Goal: Find specific page/section: Find specific page/section

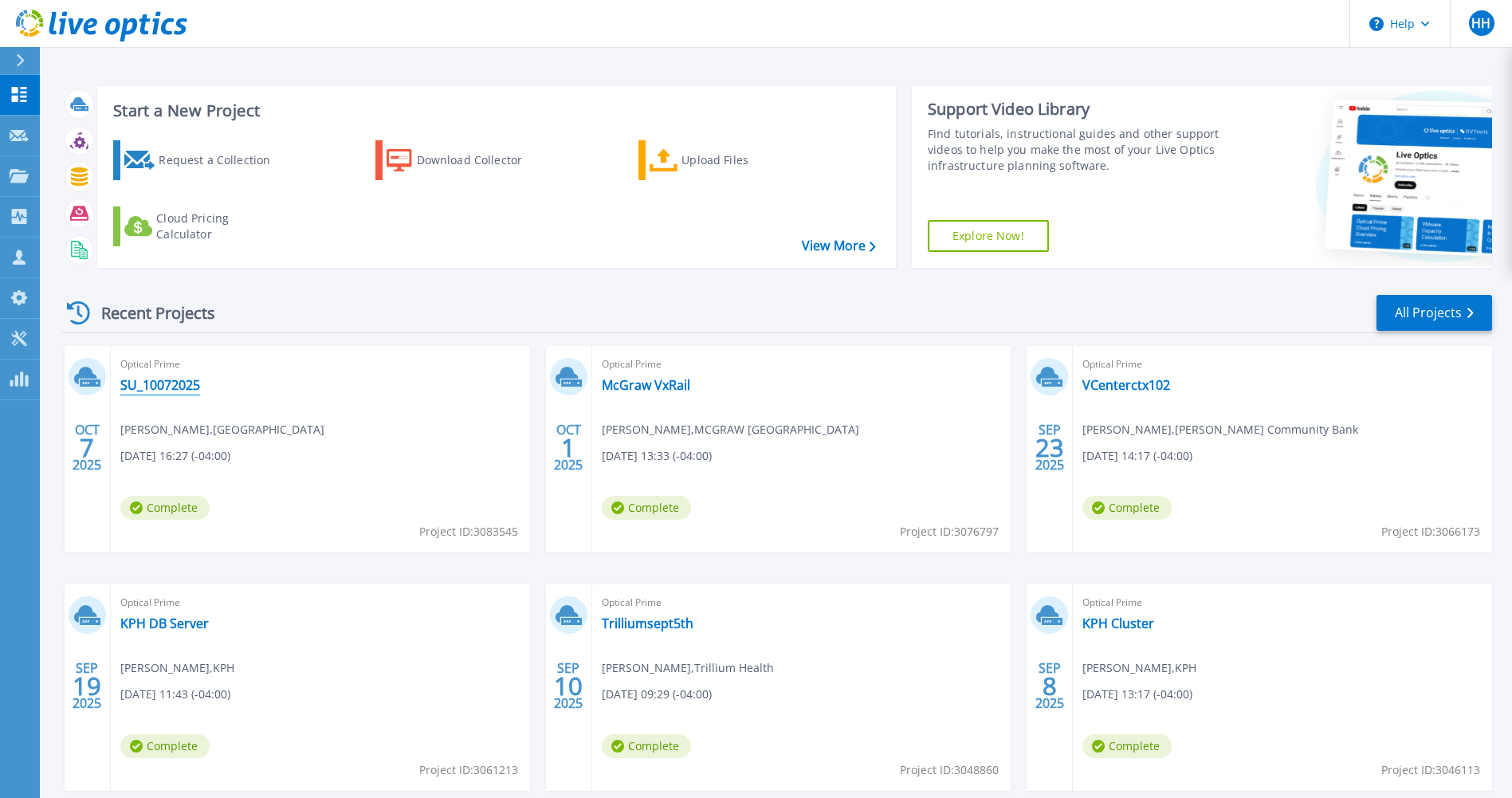
click at [178, 386] on link "SU_10072025" at bounding box center [160, 385] width 79 height 15
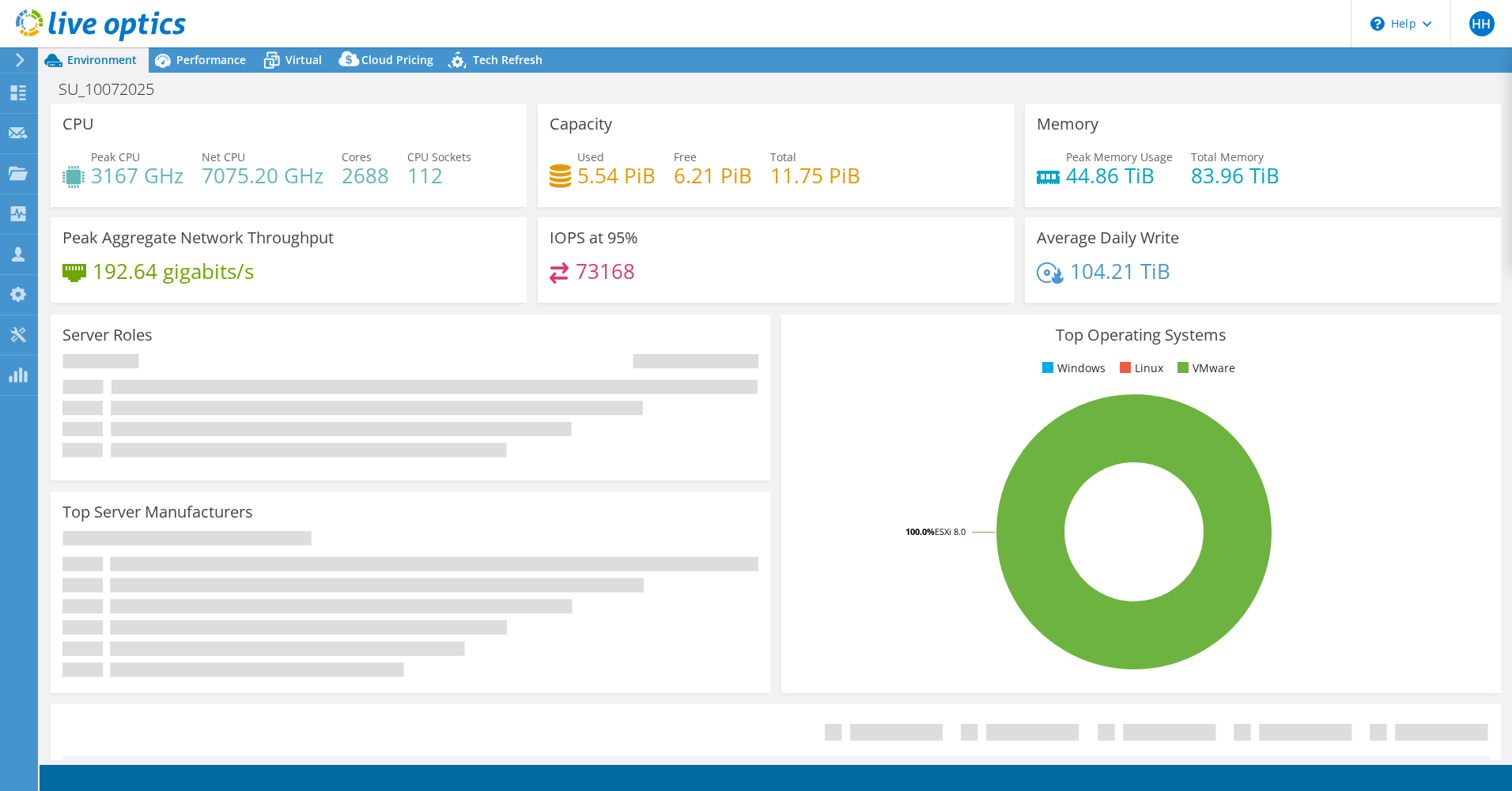
select select "USD"
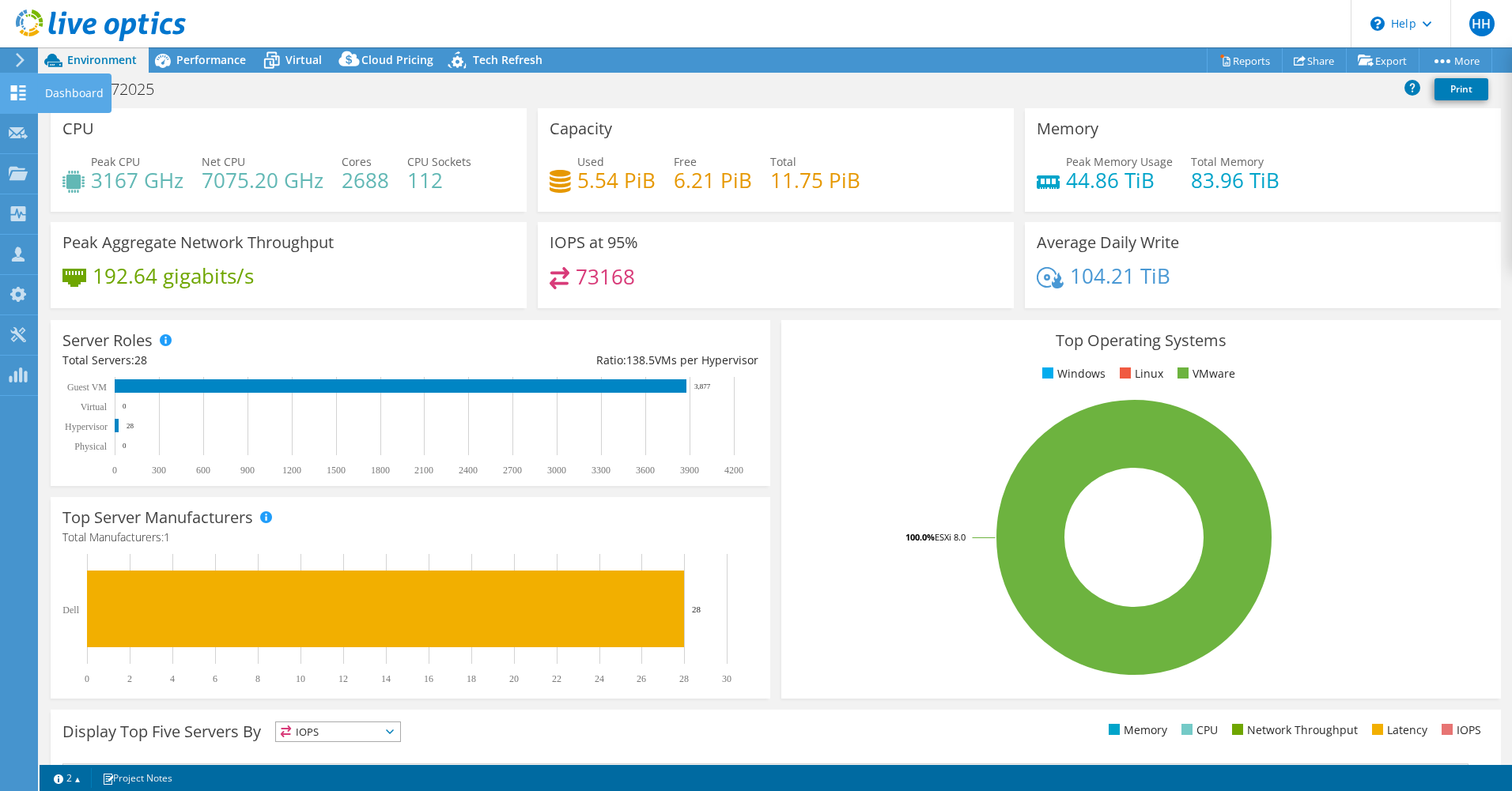
click at [13, 93] on icon at bounding box center [18, 93] width 19 height 15
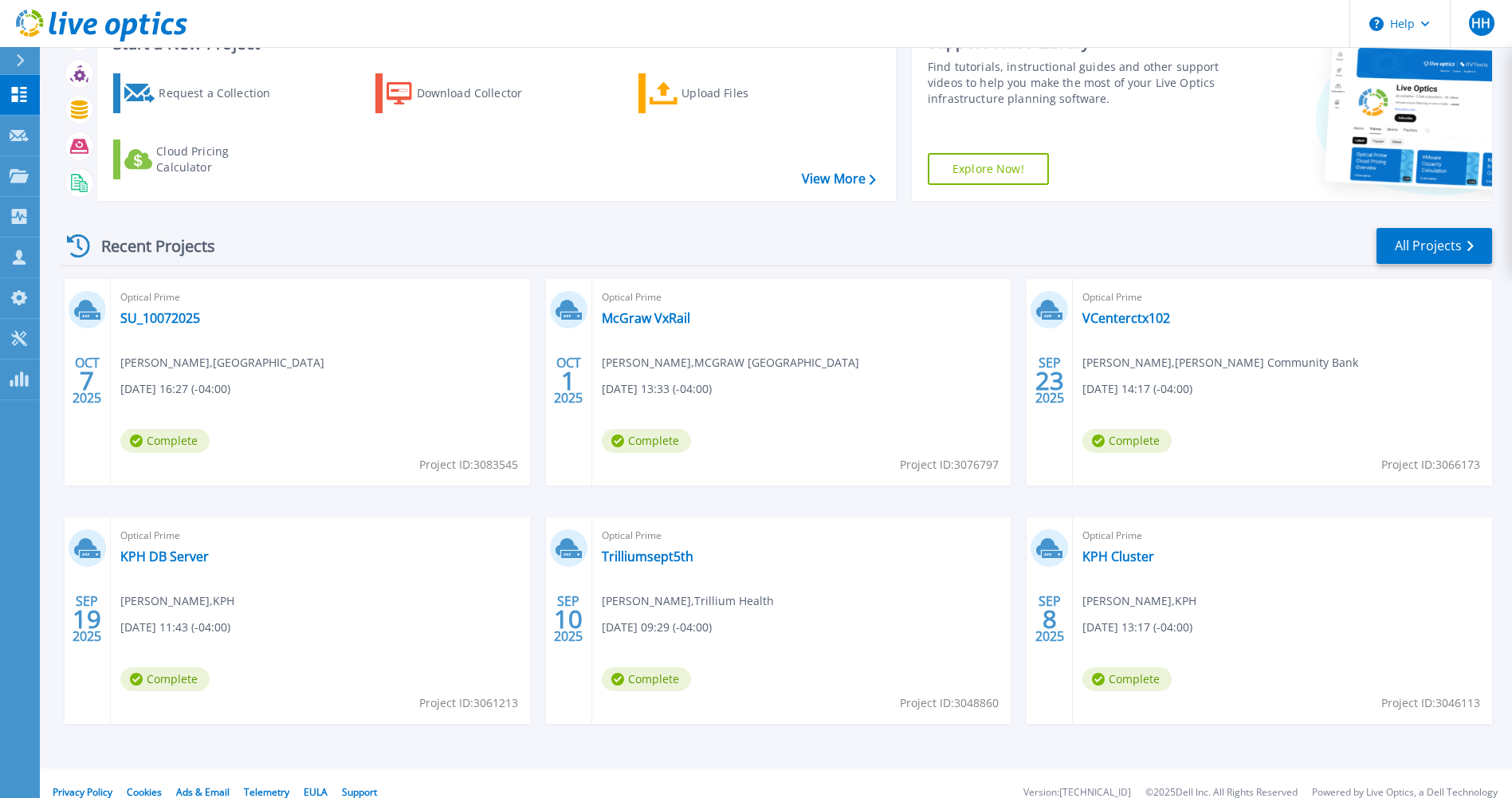
scroll to position [85, 0]
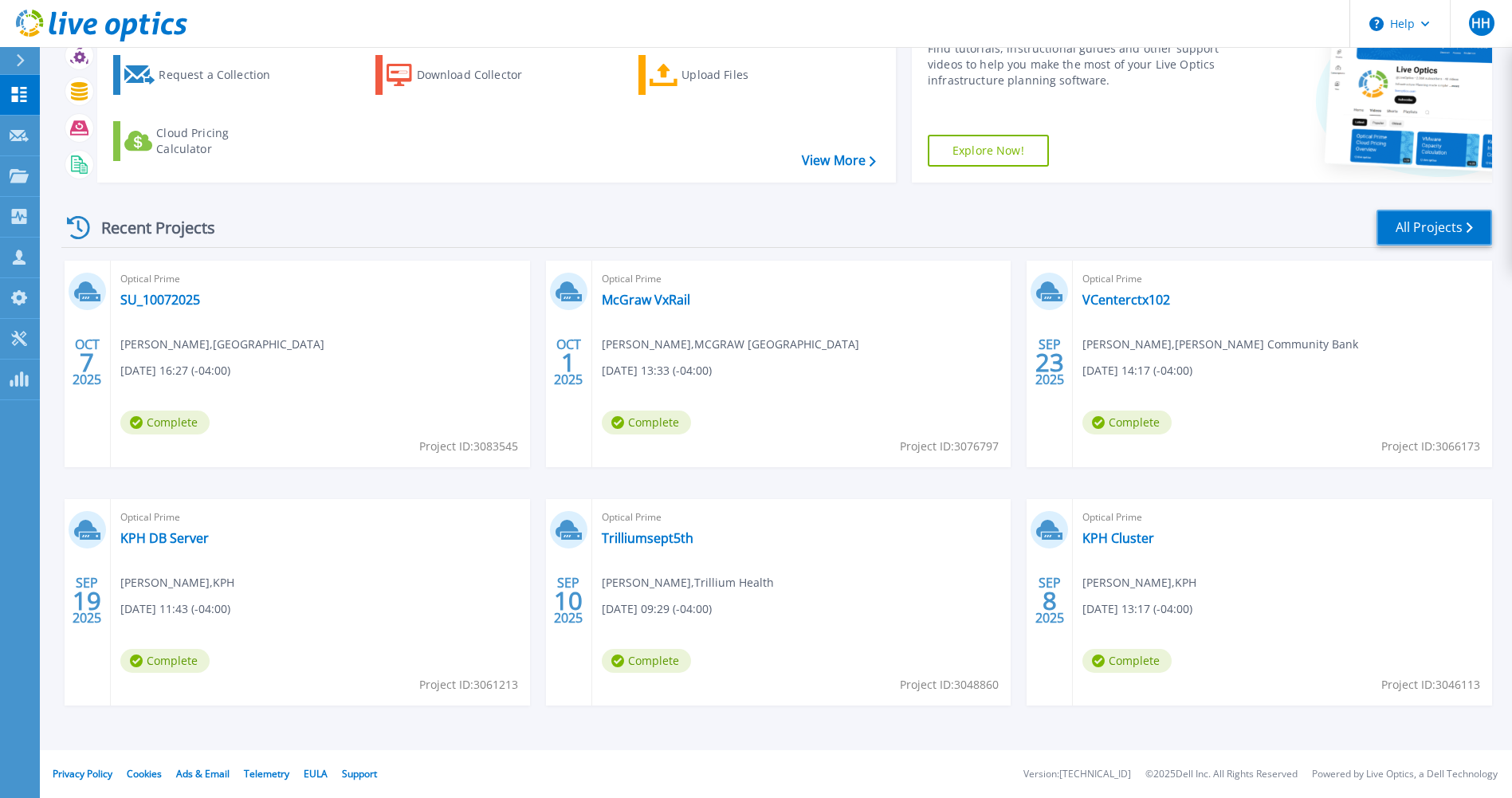
click at [1410, 220] on link "All Projects" at bounding box center [1435, 227] width 116 height 36
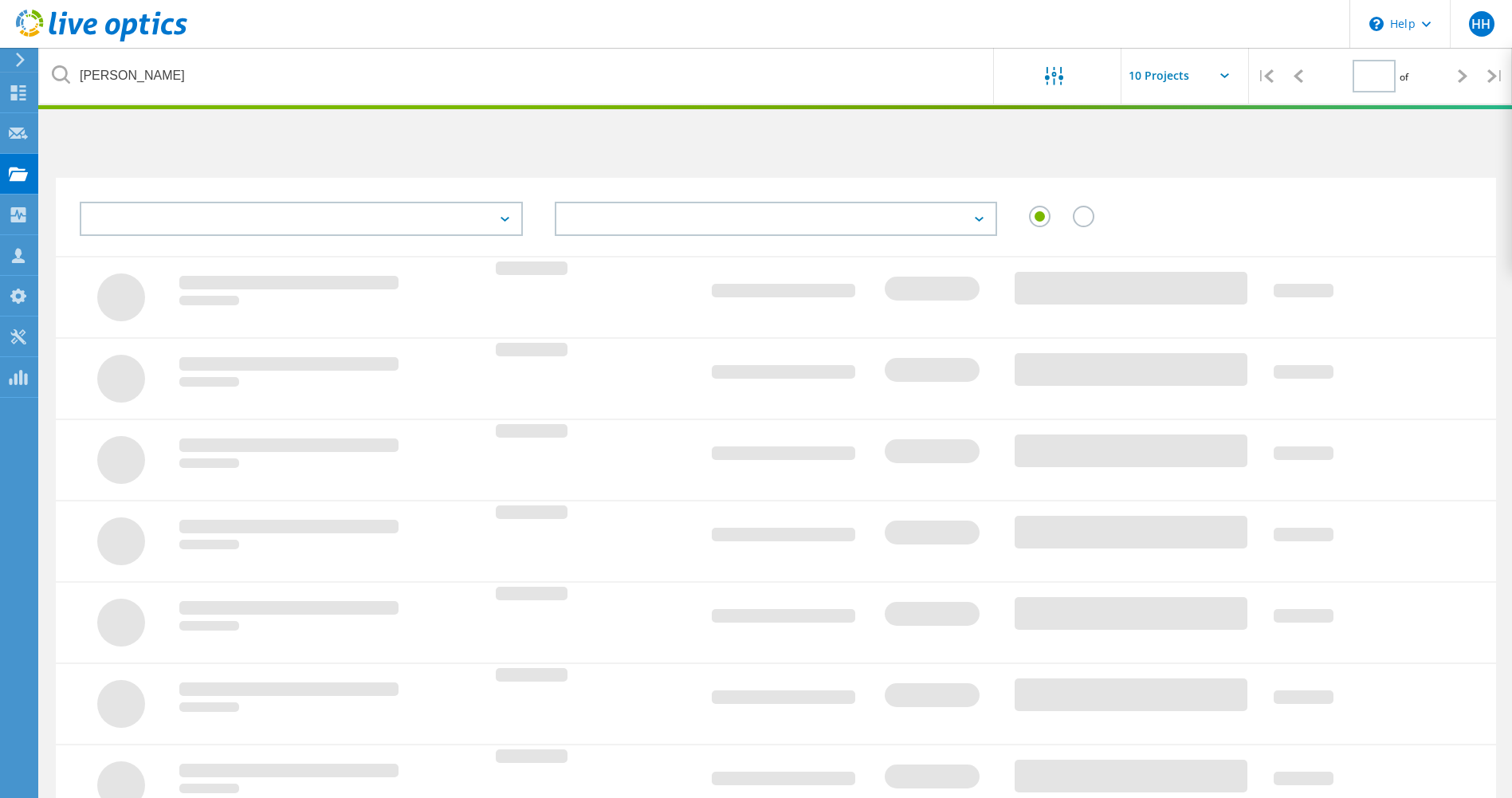
type input "1"
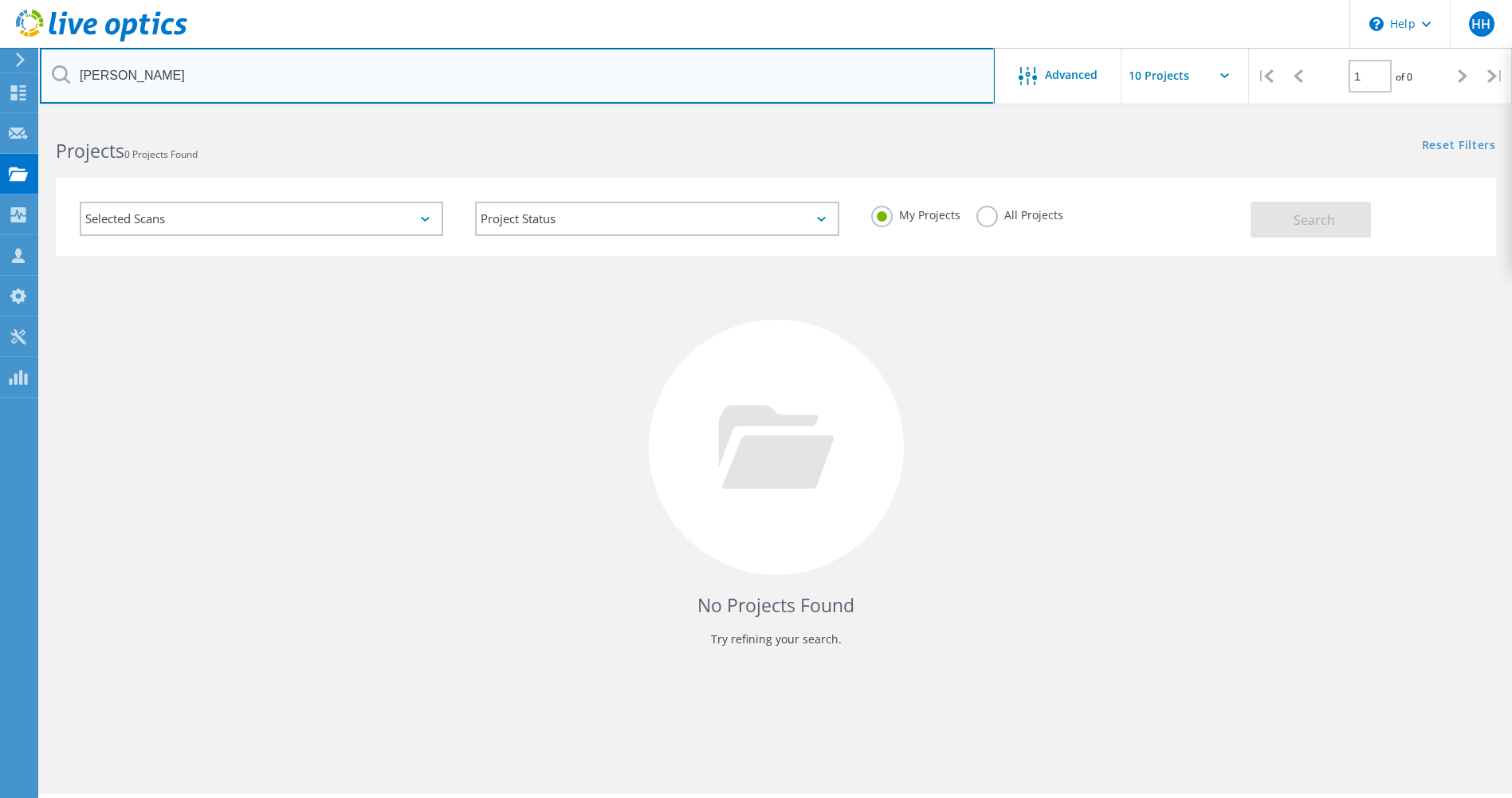
drag, startPoint x: 152, startPoint y: 77, endPoint x: 61, endPoint y: 71, distance: 91.2
click at [61, 71] on div "brad" at bounding box center [517, 75] width 955 height 56
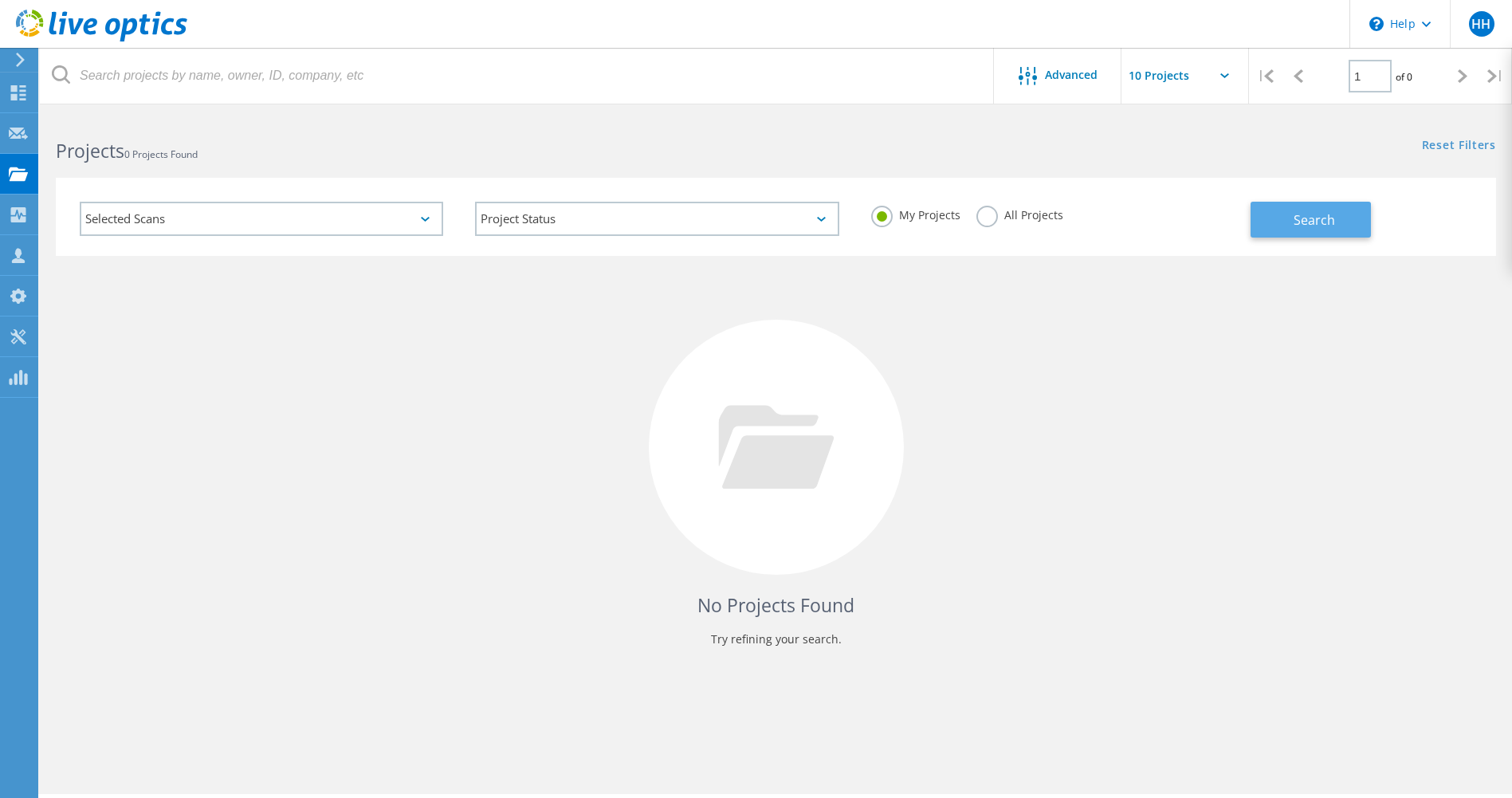
click at [1311, 227] on span "Search" at bounding box center [1315, 220] width 42 height 17
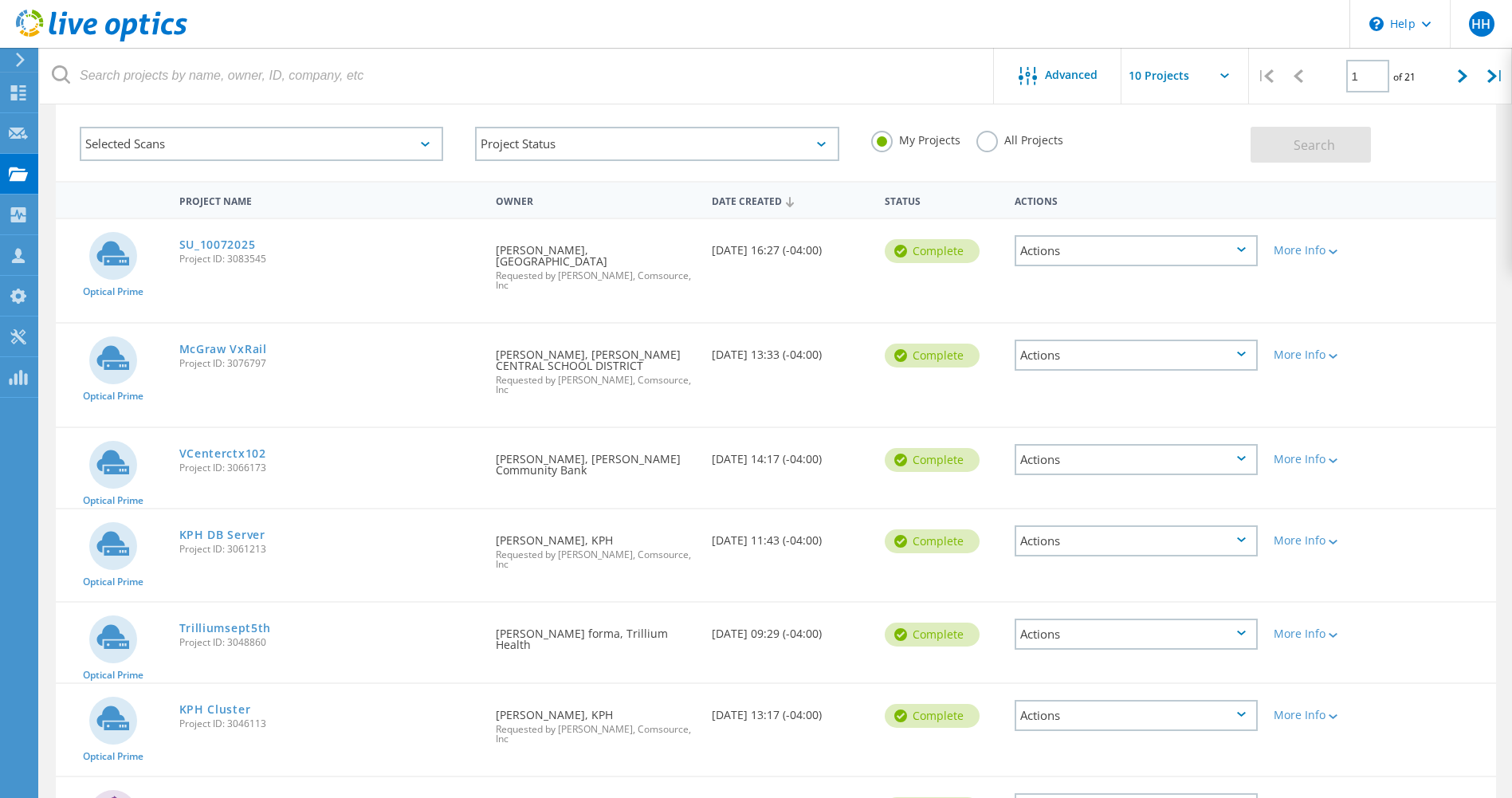
scroll to position [74, 0]
click at [1461, 86] on div at bounding box center [1464, 75] width 33 height 57
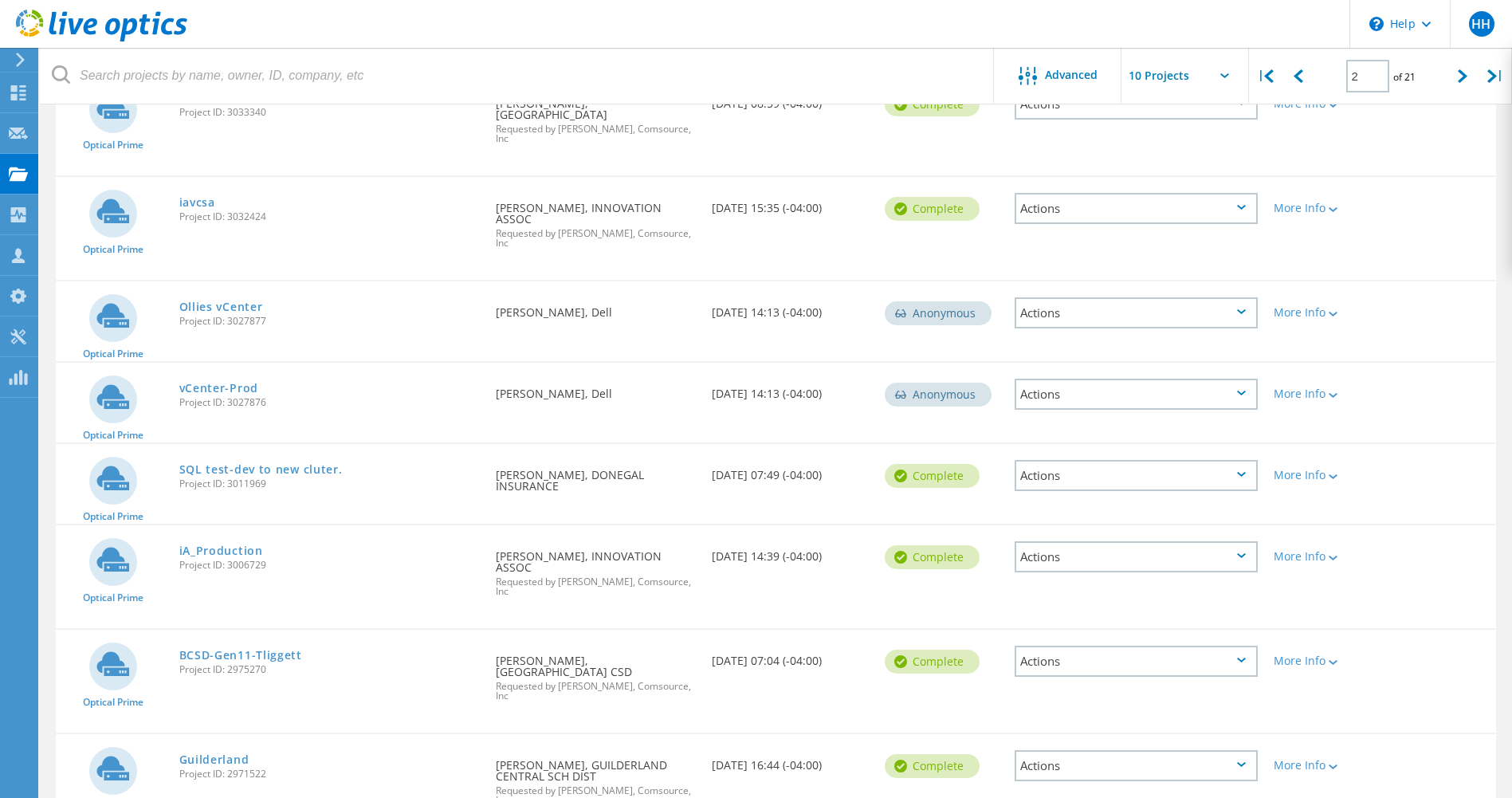
scroll to position [406, 0]
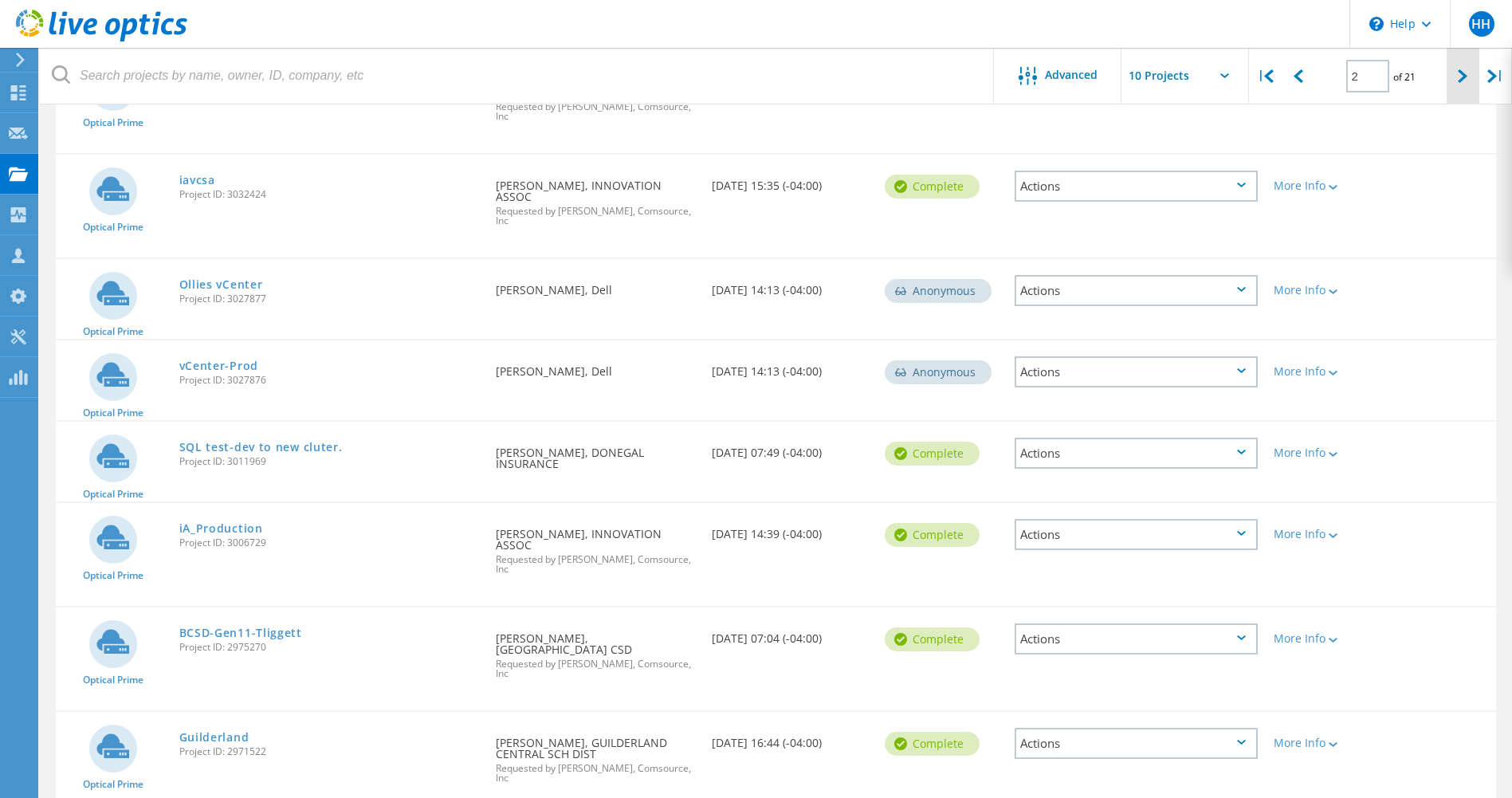
click at [1451, 66] on div at bounding box center [1464, 75] width 33 height 57
type input "3"
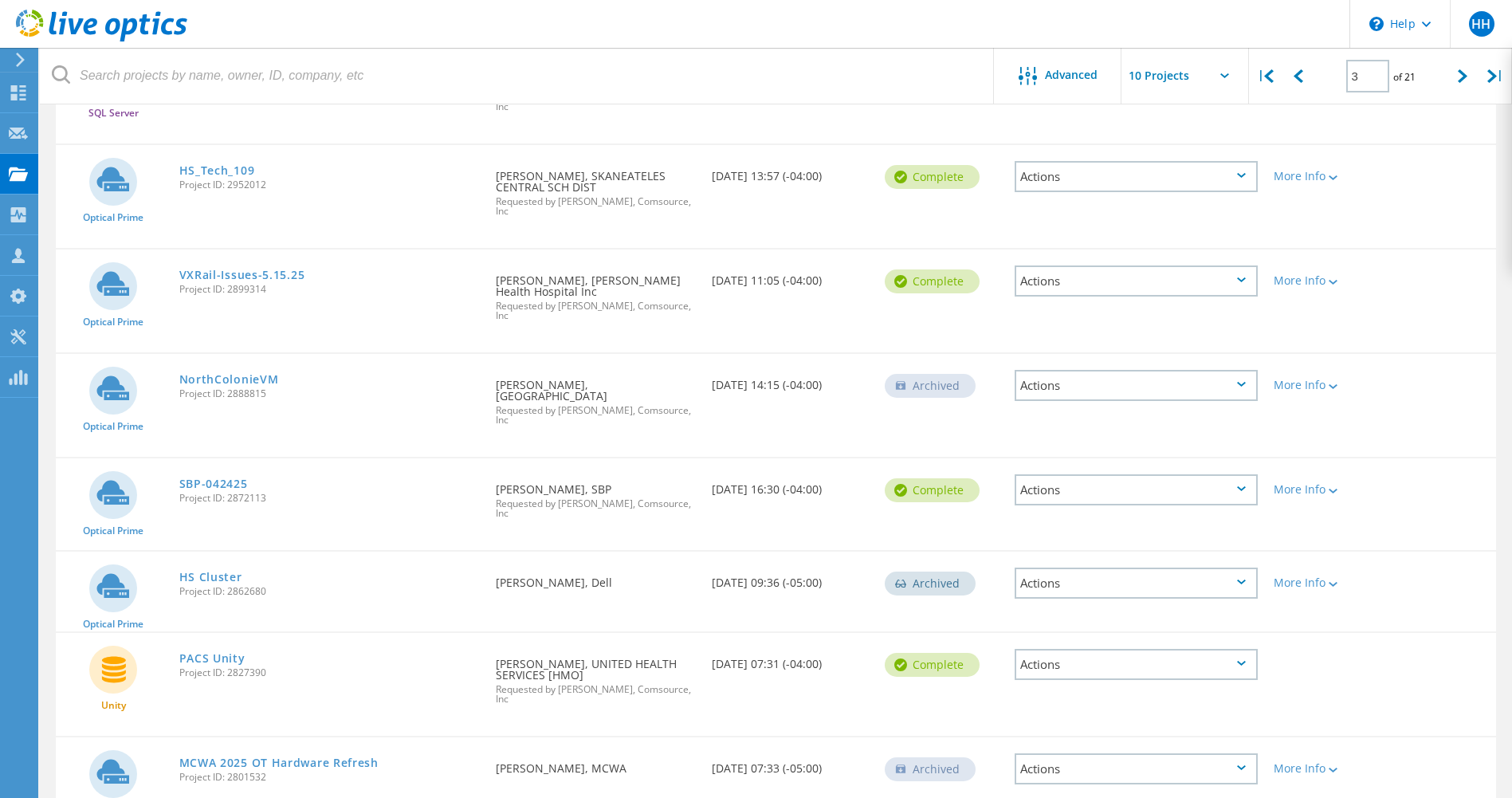
scroll to position [425, 0]
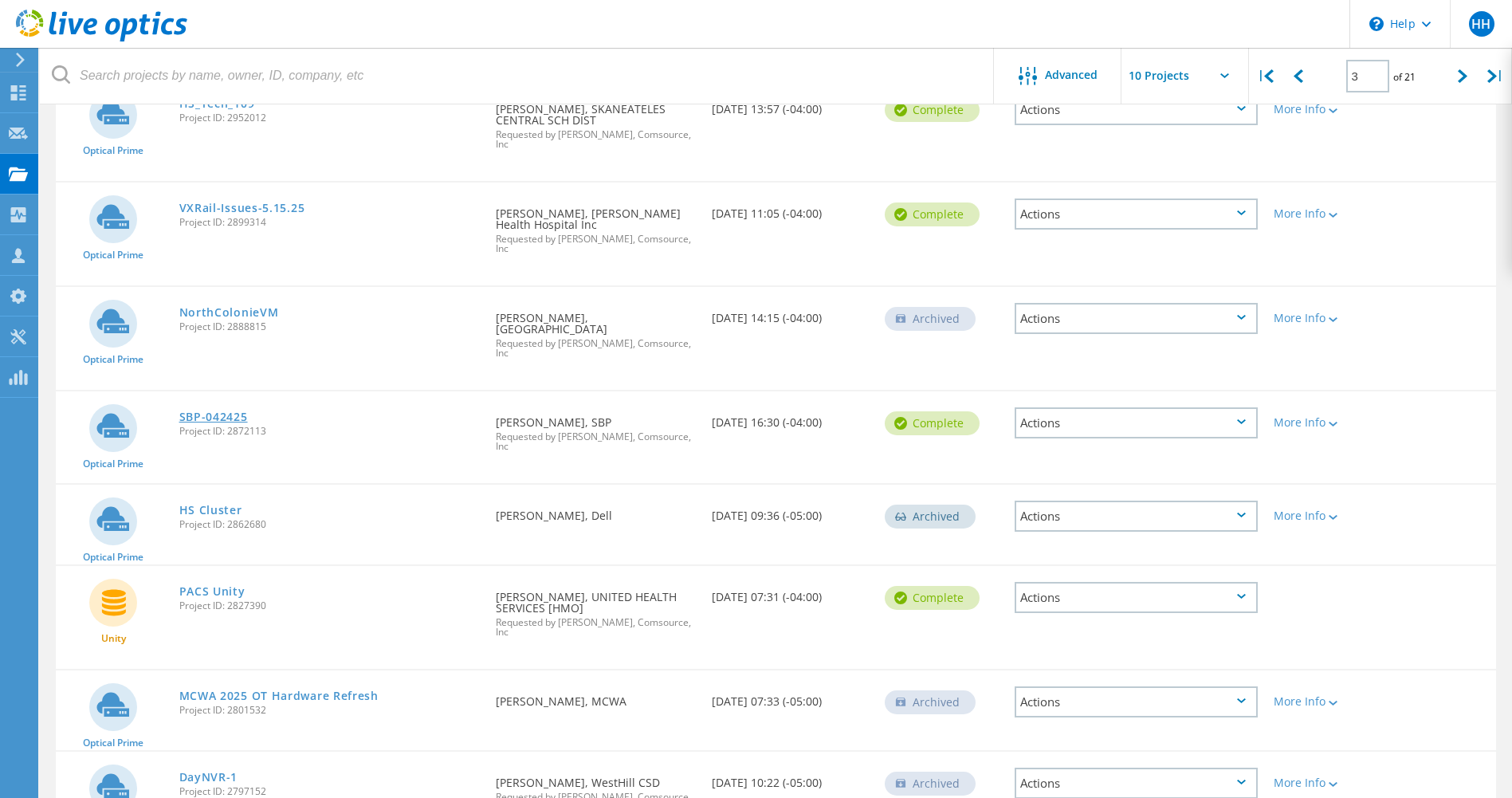
click at [224, 411] on link "SBP-042425" at bounding box center [213, 417] width 69 height 12
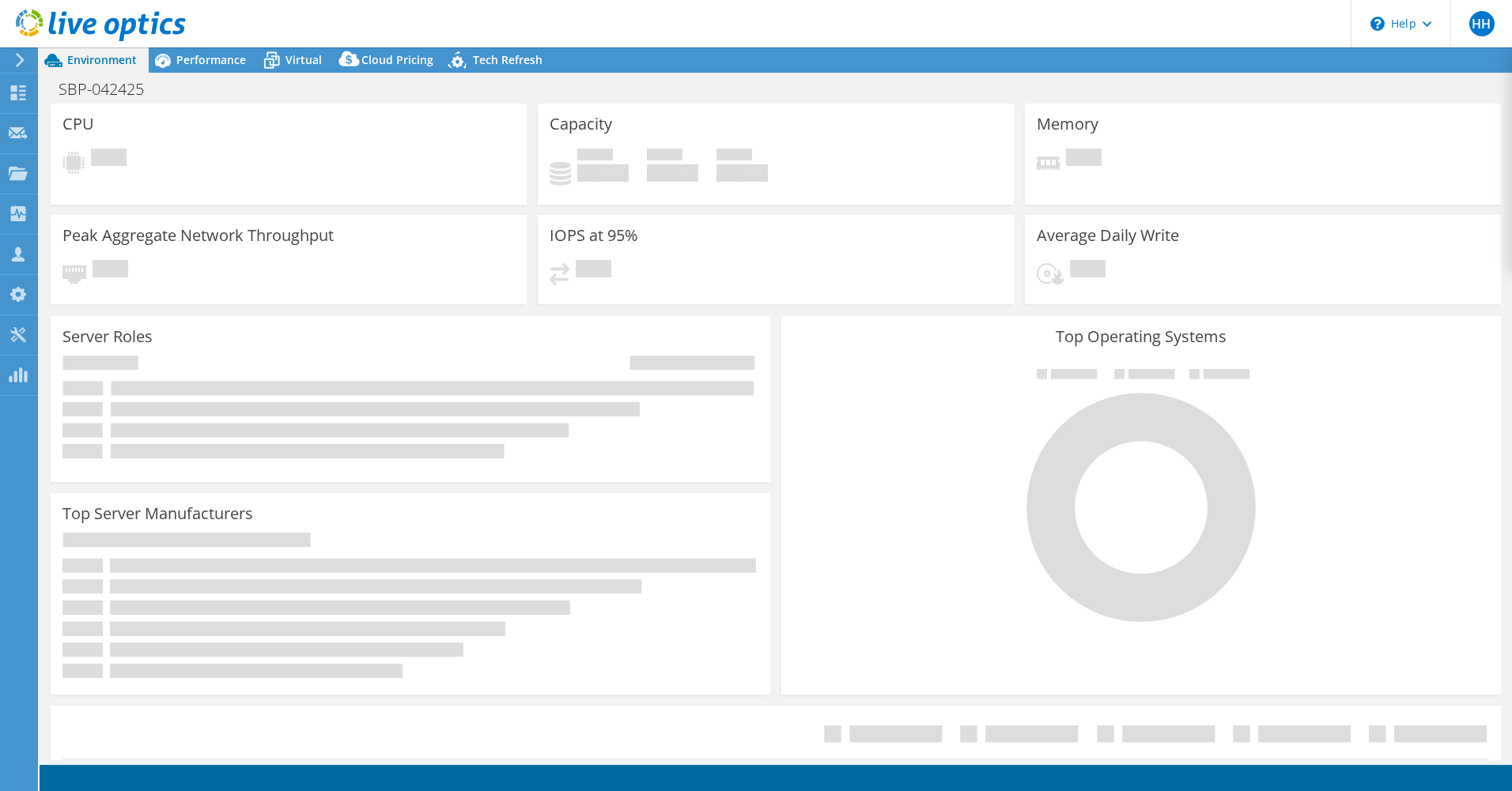
select select "USD"
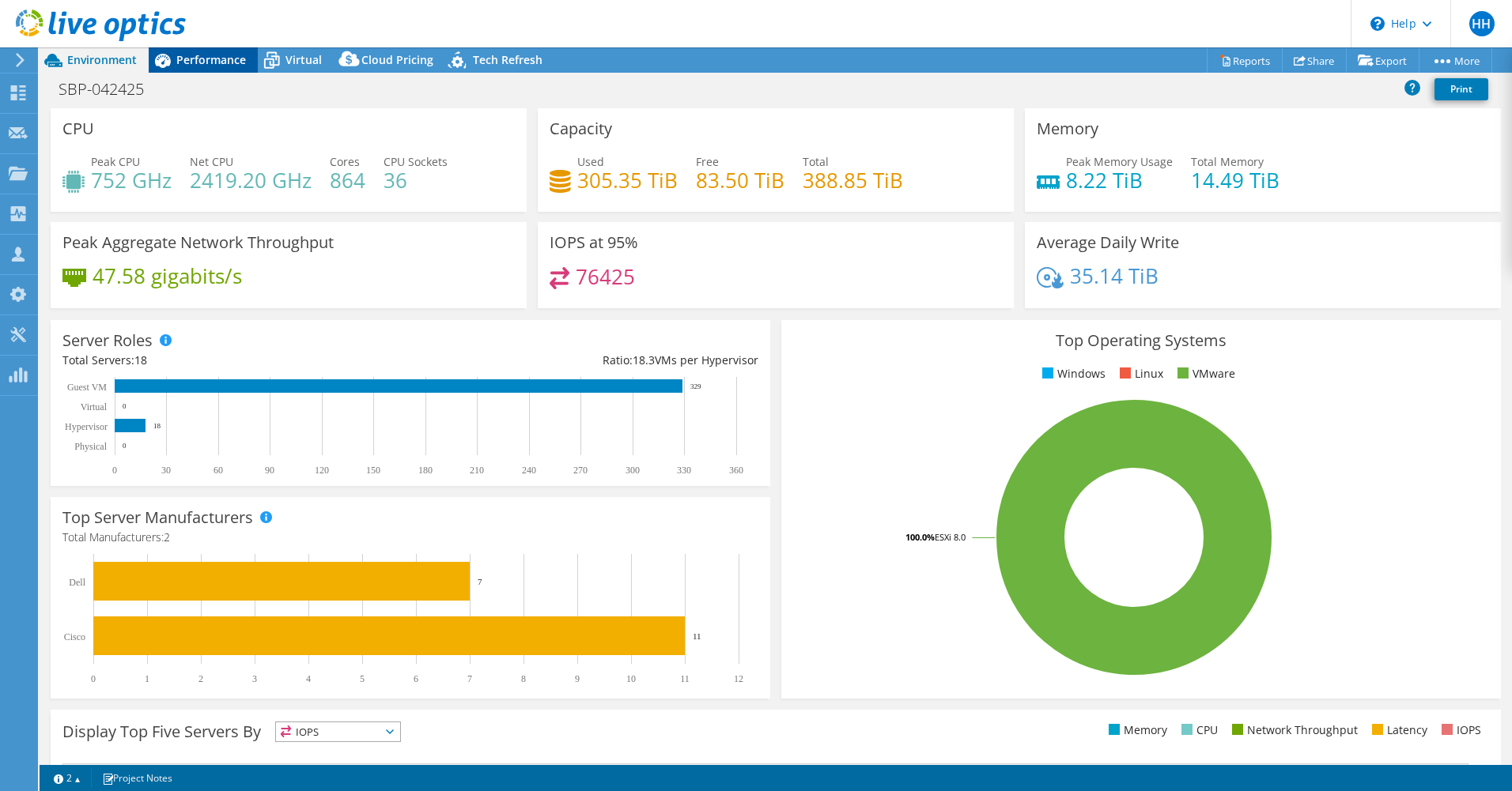
click at [225, 59] on span "Performance" at bounding box center [211, 59] width 70 height 15
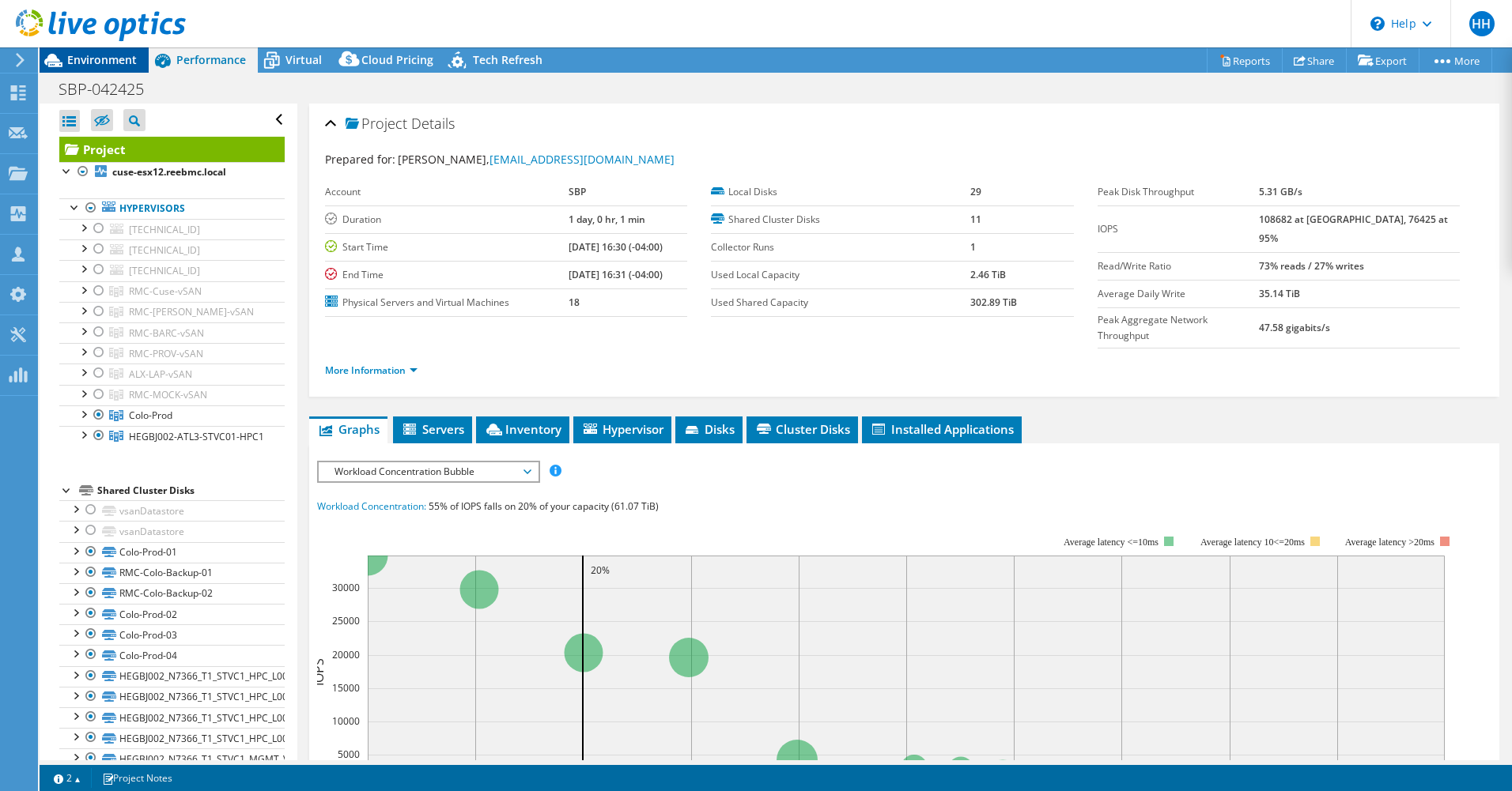
click at [95, 58] on span "Environment" at bounding box center [102, 59] width 70 height 15
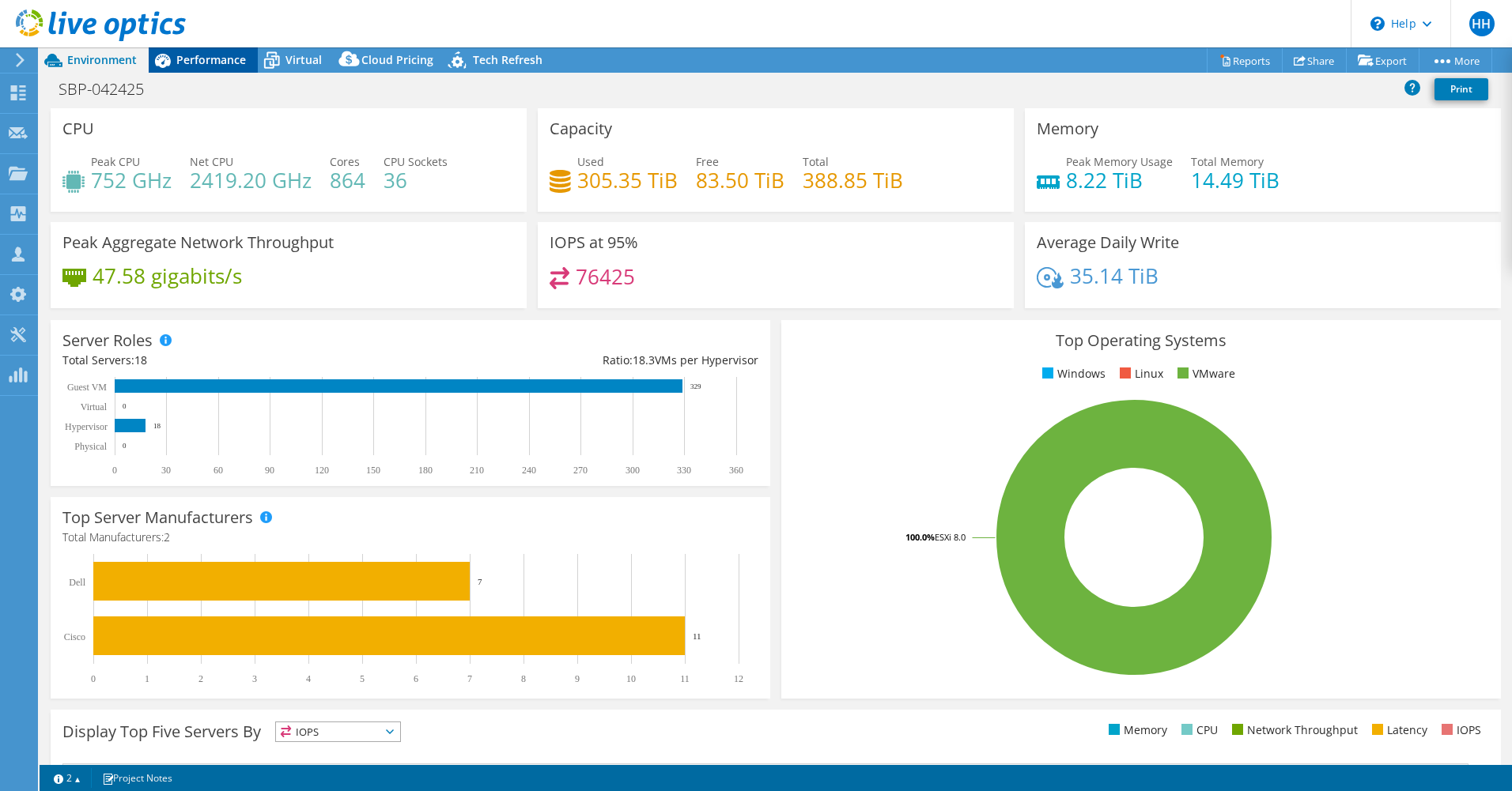
click at [231, 60] on span "Performance" at bounding box center [211, 59] width 70 height 15
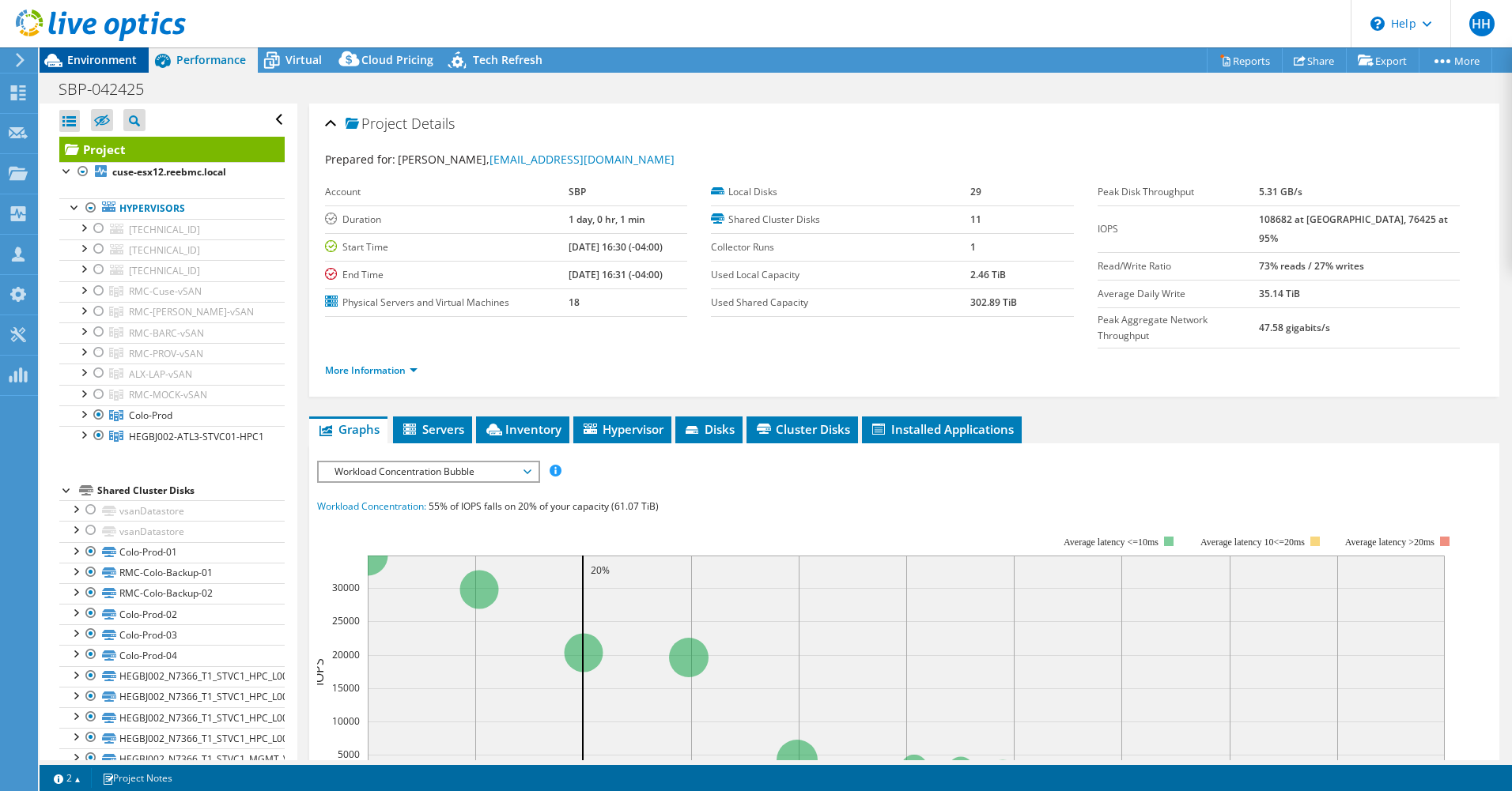
click at [115, 62] on span "Environment" at bounding box center [102, 59] width 70 height 15
